Goal: Information Seeking & Learning: Learn about a topic

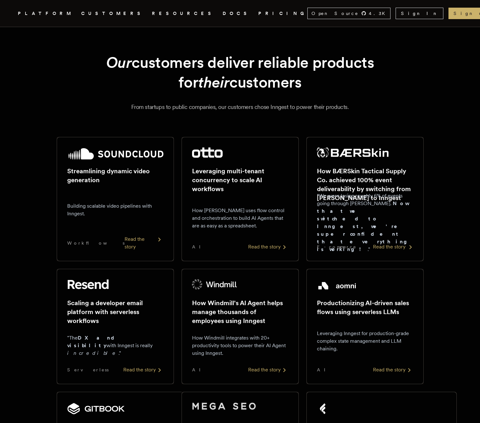
click at [347, 192] on h2 "How BÆRSkin Tactical Supply Co. achieved 100% event deliverability by switching…" at bounding box center [365, 185] width 96 height 36
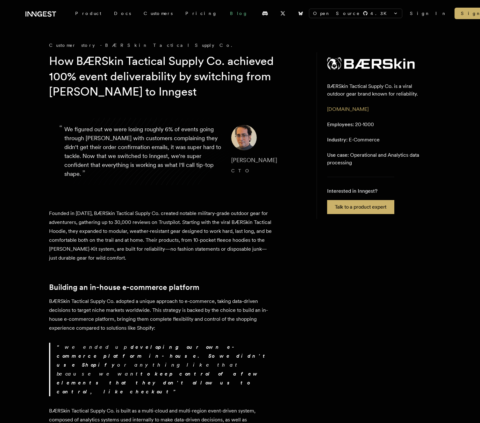
click at [224, 16] on link "Blog" at bounding box center [239, 13] width 31 height 11
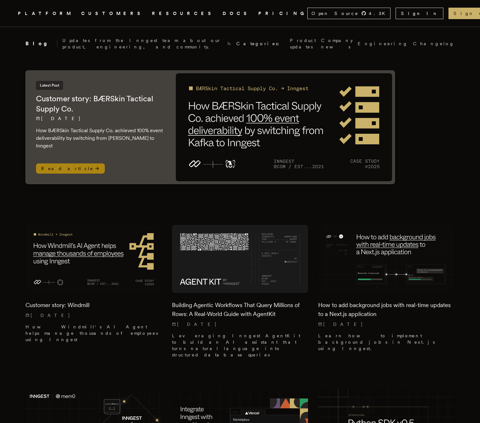
click at [163, 127] on p "How BÆRSkin Tactical Supply Co. achieved 100% event deliverability by switching…" at bounding box center [99, 138] width 127 height 23
